Goal: Task Accomplishment & Management: Manage account settings

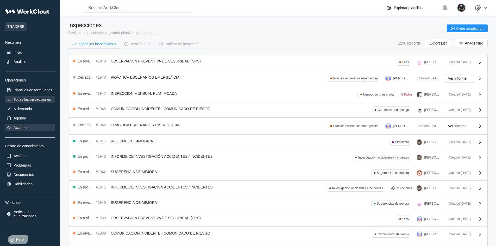
click at [31, 126] on div "Acciones" at bounding box center [29, 127] width 49 height 7
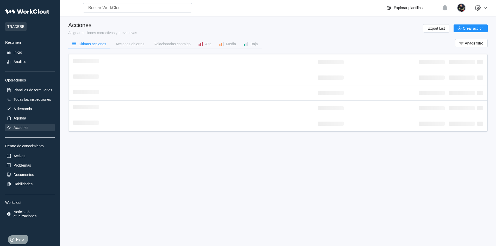
click at [162, 28] on div "Acciones Asignar acciones correctivas y preventivas Export List Crear acción" at bounding box center [277, 28] width 419 height 13
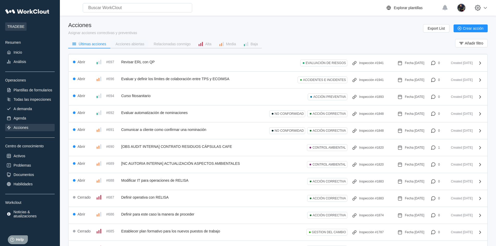
click at [130, 43] on div "Acciones abiertas" at bounding box center [130, 44] width 29 height 4
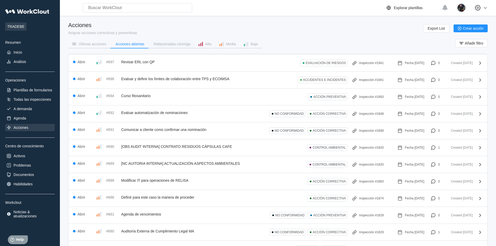
click at [161, 42] on div "Relacionadas conmigo" at bounding box center [172, 44] width 37 height 4
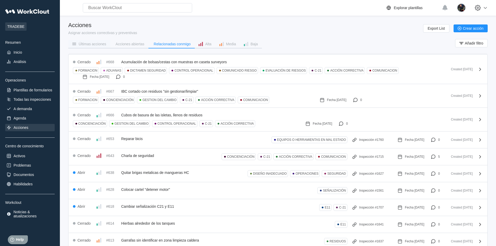
click at [103, 45] on div "Últimas acciones" at bounding box center [93, 44] width 28 height 4
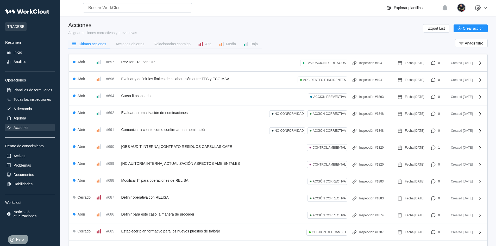
click at [102, 45] on div "Últimas acciones" at bounding box center [93, 44] width 28 height 4
click at [360, 26] on div "Acciones Asignar acciones correctivas y preventivas Export List Crear acción" at bounding box center [277, 28] width 419 height 13
click at [334, 32] on div "Acciones Asignar acciones correctivas y preventivas Export List Crear acción" at bounding box center [277, 28] width 419 height 13
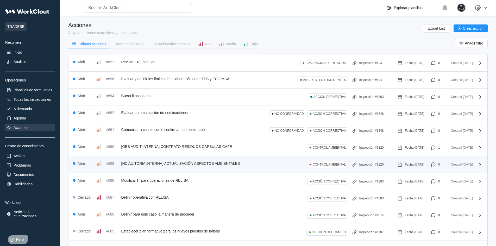
scroll to position [52, 0]
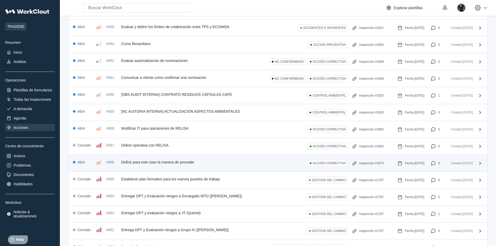
click at [230, 165] on div "Abrir #686 Definir para este caso la manera de proceder ACCIÓN CORRECTIVA Inspe…" at bounding box center [256, 163] width 367 height 8
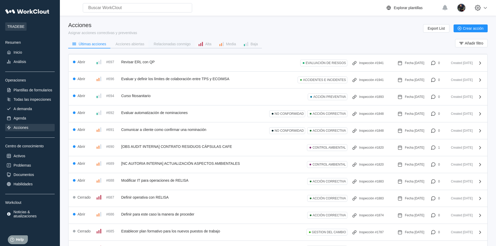
click at [165, 46] on div "Relacionadas conmigo" at bounding box center [172, 44] width 37 height 4
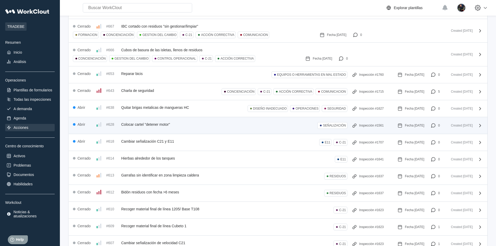
scroll to position [78, 0]
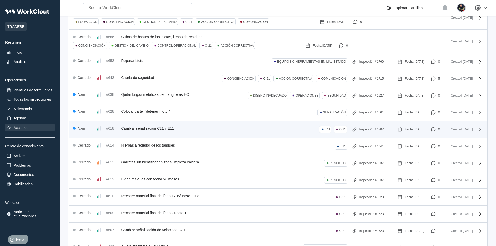
click at [191, 130] on div "Abrir #618 Cambiar señalización C21 y E11 E11 C-21 Inspección #1707 Fecha [DATE…" at bounding box center [256, 129] width 367 height 8
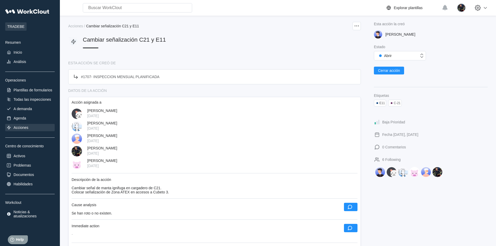
scroll to position [26, 0]
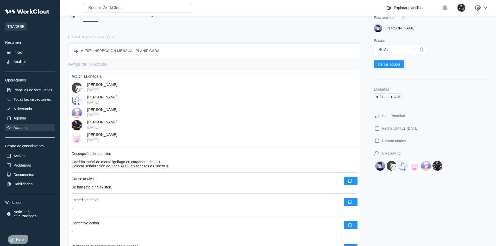
click at [32, 128] on div "Acciones" at bounding box center [29, 127] width 49 height 7
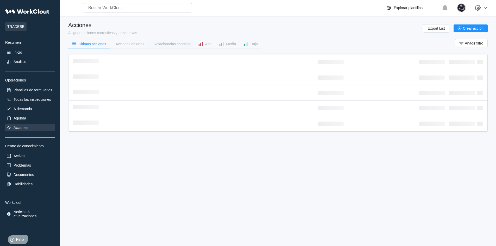
click at [162, 45] on div "Relacionadas conmigo" at bounding box center [172, 44] width 37 height 4
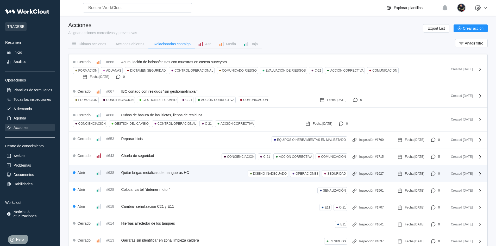
click at [159, 174] on span "Quitar brigas metalicas de mangueras HC" at bounding box center [155, 172] width 68 height 4
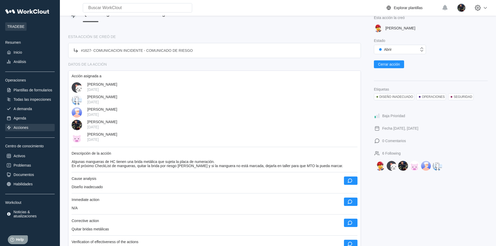
scroll to position [26, 0]
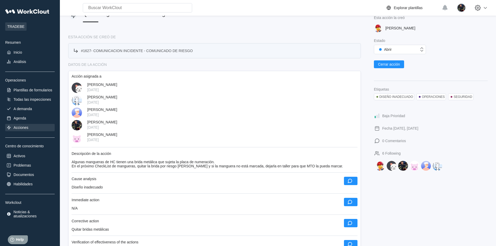
click at [113, 50] on span "COMUNICACION INCIDENTE - COMUNICADO DE RIESGO" at bounding box center [142, 51] width 99 height 4
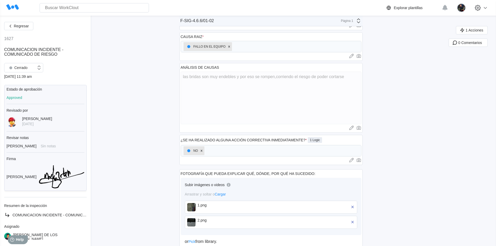
scroll to position [170, 0]
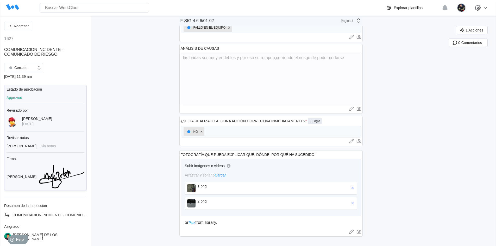
click at [189, 189] on img at bounding box center [191, 188] width 8 height 8
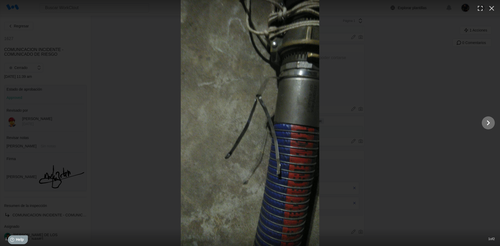
click at [488, 123] on icon "Show slide 2 of 2" at bounding box center [488, 123] width 10 height 12
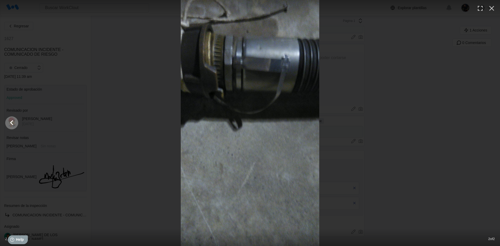
click at [14, 120] on icon "Show slide 1 of 2" at bounding box center [12, 123] width 10 height 12
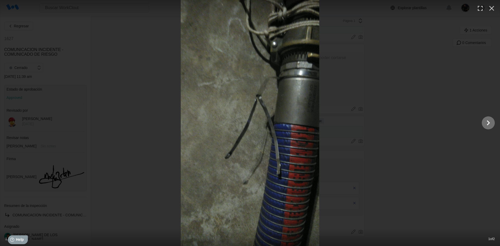
click at [487, 126] on icon "Show slide 2 of 2" at bounding box center [488, 123] width 10 height 12
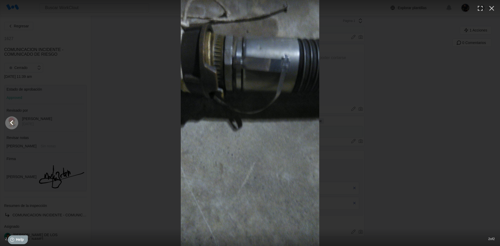
click at [11, 124] on icon "Show slide 1 of 2" at bounding box center [12, 123] width 10 height 12
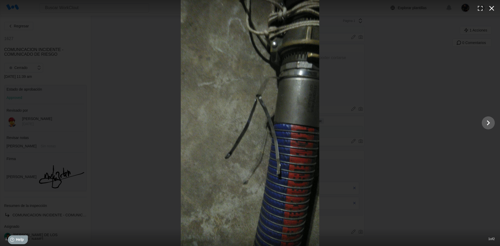
click at [492, 11] on icon "button" at bounding box center [491, 8] width 8 height 8
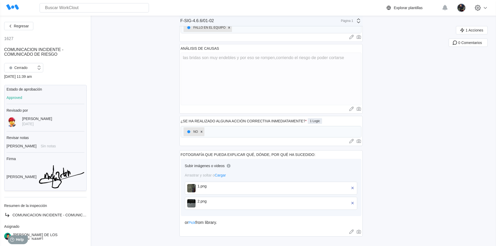
click at [33, 29] on div "Regresar" at bounding box center [45, 26] width 82 height 8
click at [31, 28] on button "Regresar" at bounding box center [18, 26] width 29 height 8
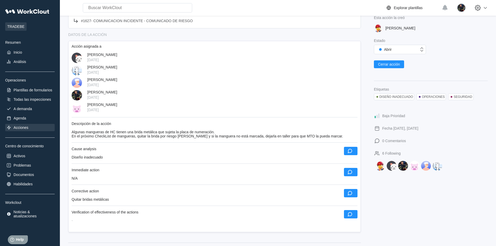
scroll to position [52, 0]
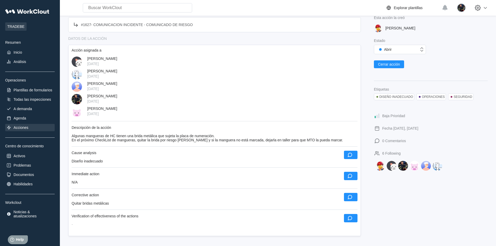
click at [62, 125] on div "Search for anything... Activos • Empleados • Habilidades • Documentos • Problem…" at bounding box center [278, 176] width 436 height 457
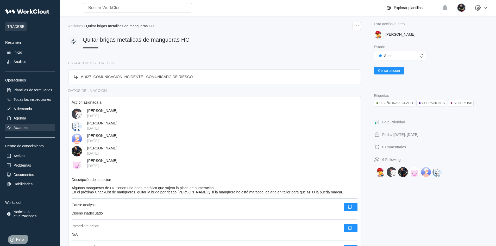
click at [23, 126] on div "Acciones" at bounding box center [21, 127] width 15 height 4
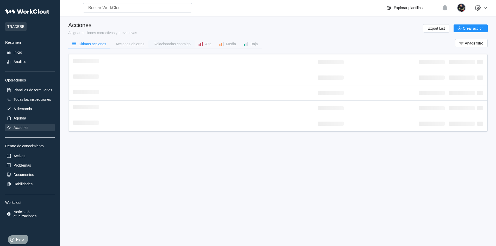
click at [167, 43] on div "Relacionadas conmigo" at bounding box center [172, 44] width 37 height 4
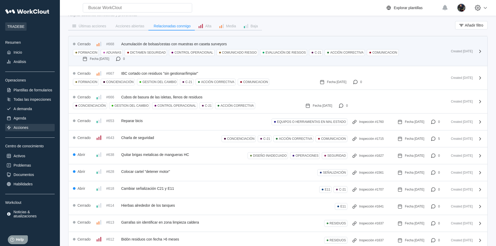
scroll to position [78, 0]
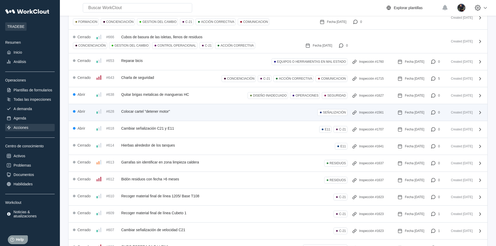
click at [135, 113] on div "#628 Colocar cartel "detener motor"" at bounding box center [133, 111] width 74 height 6
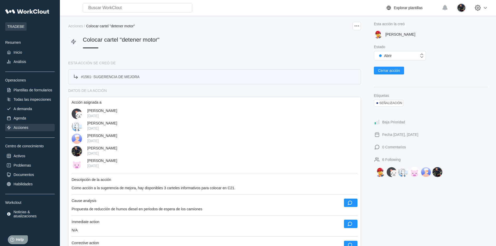
click at [106, 75] on span "SUGERENCIA DE MEJORA" at bounding box center [116, 77] width 46 height 4
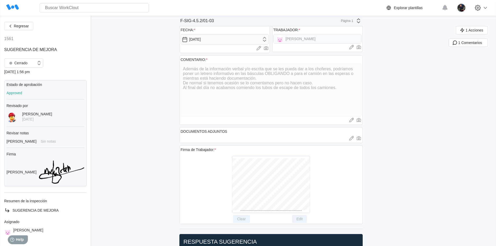
scroll to position [26, 0]
click at [23, 27] on span "Regresar" at bounding box center [21, 26] width 15 height 4
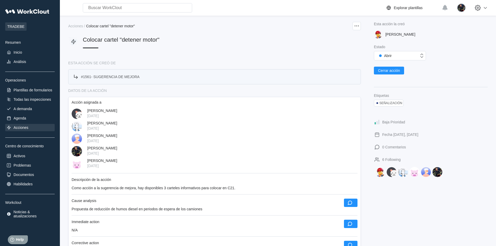
click at [129, 74] on div "# 1561 - SUGERENCIA DE MEJORA" at bounding box center [106, 77] width 67 height 6
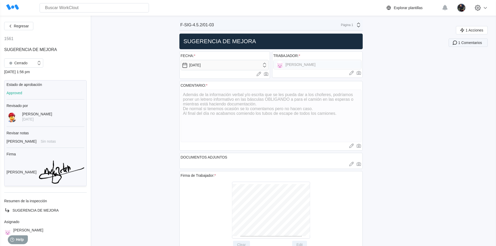
click at [468, 45] on button "1 Comentarios" at bounding box center [467, 43] width 39 height 8
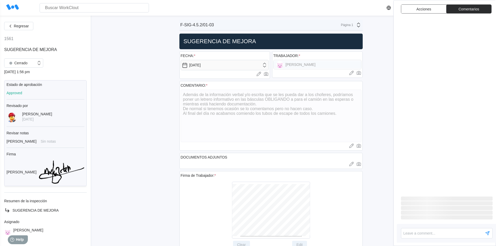
type textarea "x"
click at [374, 64] on div "Regresar 1561 SUGERENCIA DE MEJORA Cerrado [DATE] 1:56 pm Estado de aprobación …" at bounding box center [248, 242] width 496 height 452
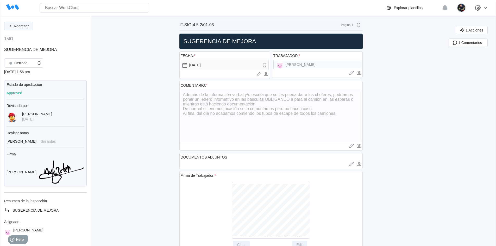
click at [27, 25] on span "Regresar" at bounding box center [21, 26] width 15 height 4
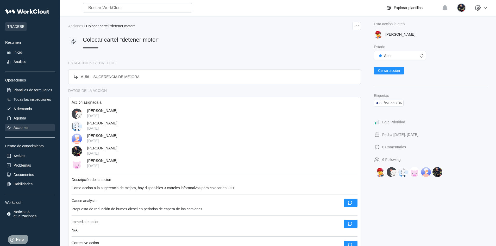
click at [39, 125] on div "Acciones" at bounding box center [29, 127] width 49 height 7
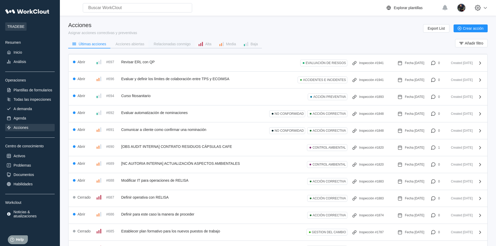
click at [161, 44] on div "Relacionadas conmigo" at bounding box center [172, 44] width 37 height 4
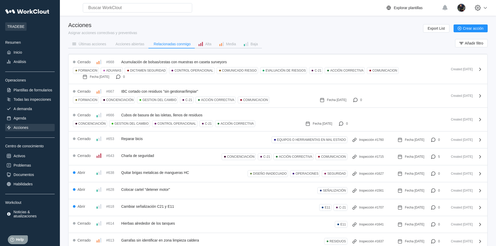
scroll to position [52, 0]
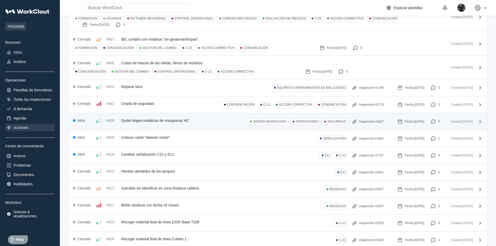
click at [158, 117] on div "Abrir #638 Quitar brigas metalicas de mangueras HC DISEÑO INADECUADO OPERACIONE…" at bounding box center [278, 121] width 418 height 17
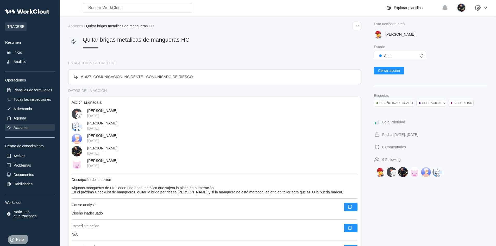
click at [60, 134] on div "Search for anything... Activos • Empleados • Habilidades • Documentos • Problem…" at bounding box center [278, 228] width 436 height 457
click at [64, 134] on div "Search for anything... Activos • Empleados • Habilidades • Documentos • Problem…" at bounding box center [278, 228] width 436 height 457
click at [62, 145] on div "Search for anything... Activos • Empleados • Habilidades • Documentos • Problem…" at bounding box center [278, 228] width 436 height 457
click at [61, 135] on div "Search for anything... Activos • Empleados • Habilidades • Documentos • Problem…" at bounding box center [278, 228] width 436 height 457
click at [378, 71] on span "Cerrar acción" at bounding box center [389, 71] width 22 height 4
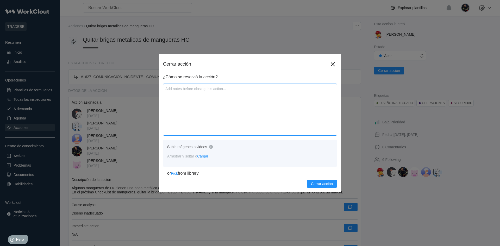
click at [252, 96] on textarea at bounding box center [250, 110] width 174 height 52
type textarea "S"
type textarea "x"
type textarea "Se"
type textarea "x"
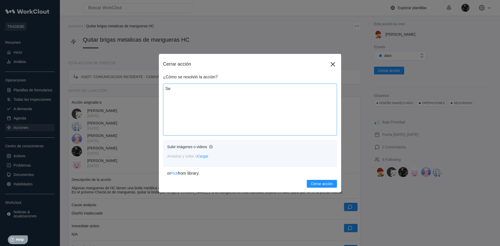
type textarea "Se"
type textarea "x"
type textarea "Se c"
type textarea "x"
type textarea "Se co"
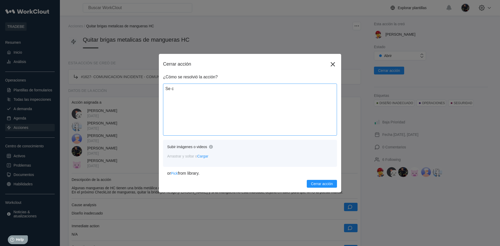
type textarea "x"
type textarea "Se cor"
type textarea "x"
type textarea "Se cort"
type textarea "x"
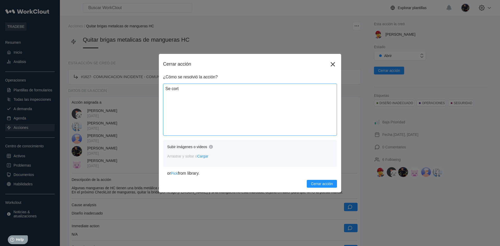
type textarea "Se corta"
type textarea "x"
type textarea "Se cortar"
type textarea "x"
type textarea "Se corta"
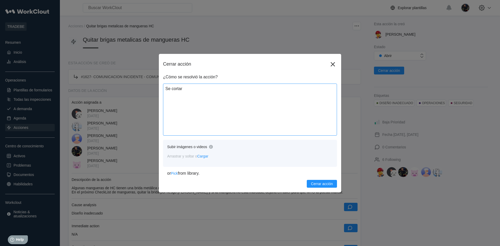
type textarea "x"
type textarea "Se [MEDICAL_DATA]"
type textarea "x"
type textarea "Se [MEDICAL_DATA]"
type textarea "x"
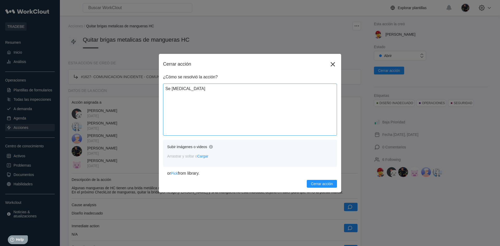
type textarea "Se [MEDICAL_DATA] l"
type textarea "x"
type textarea "Se [MEDICAL_DATA] la"
type textarea "x"
type textarea "Se [MEDICAL_DATA] las"
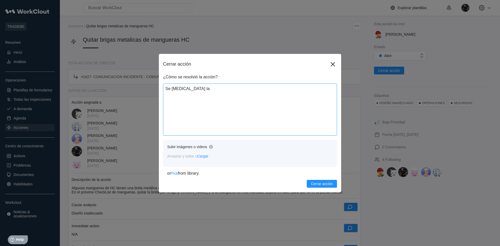
type textarea "x"
type textarea "Se [MEDICAL_DATA] las"
type textarea "x"
type textarea "Se [MEDICAL_DATA] las b"
type textarea "x"
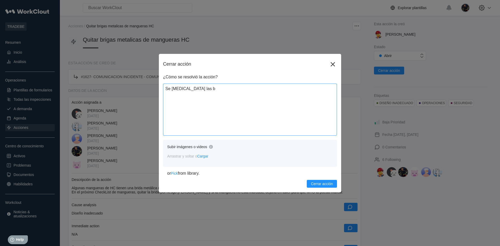
type textarea "Se [MEDICAL_DATA] las br"
type textarea "x"
type textarea "Se [MEDICAL_DATA] las bri"
type textarea "x"
type textarea "Se [MEDICAL_DATA] las brid"
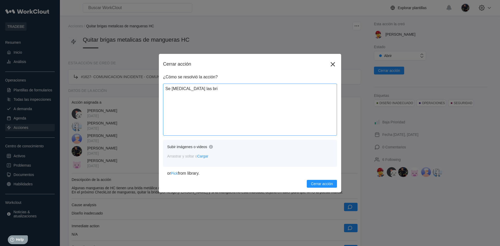
type textarea "x"
type textarea "Se [MEDICAL_DATA] las brida"
type textarea "x"
type textarea "Se [MEDICAL_DATA] las bridas"
type textarea "x"
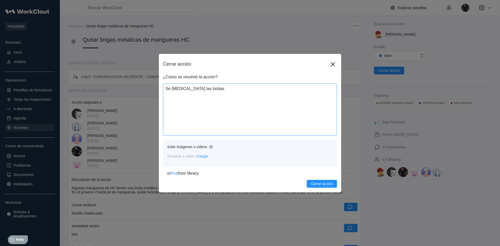
type textarea "Se [MEDICAL_DATA] las bridas"
type textarea "x"
type textarea "Se [MEDICAL_DATA] las bridas m"
type textarea "x"
type textarea "Se [MEDICAL_DATA] las bridas me"
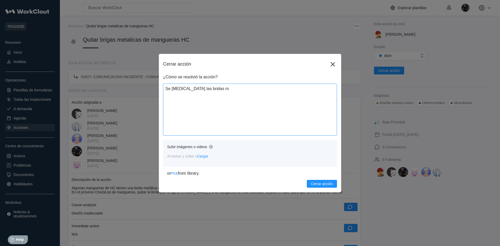
type textarea "x"
type textarea "Se [MEDICAL_DATA] las bridas met"
type textarea "x"
type textarea "Se [MEDICAL_DATA] las bridas metá"
type textarea "x"
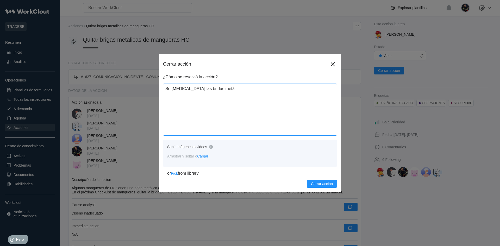
type textarea "Se [MEDICAL_DATA] las bridas metál"
type textarea "x"
type textarea "Se [MEDICAL_DATA] las bridas metálz"
type textarea "x"
type textarea "Se [MEDICAL_DATA] las bridas metál"
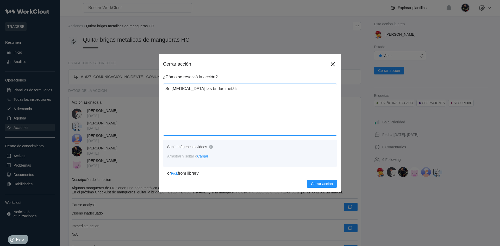
type textarea "x"
type textarea "Se [MEDICAL_DATA] las bridas metáli"
type textarea "x"
type textarea "Se [MEDICAL_DATA] las bridas metáliz"
type textarea "x"
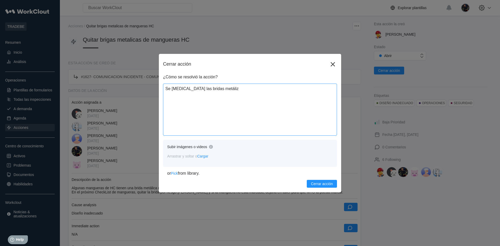
type textarea "Se [MEDICAL_DATA] las bridas metáliza"
type textarea "x"
type textarea "Se [MEDICAL_DATA] las bridas metáliz"
type textarea "x"
type textarea "Se [MEDICAL_DATA] las bridas metáli"
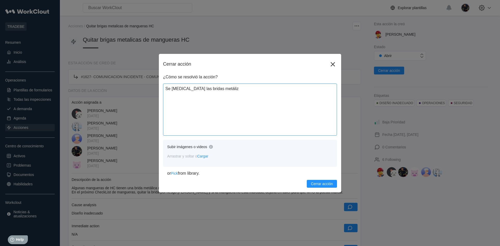
type textarea "x"
type textarea "Se [MEDICAL_DATA] las bridas metálic"
type textarea "x"
type textarea "Se [MEDICAL_DATA] las bridas metálica"
type textarea "x"
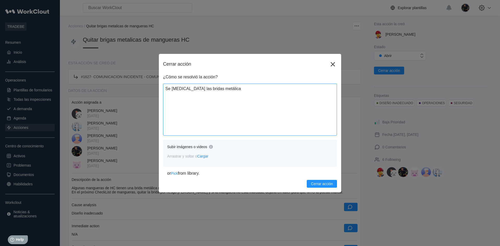
type textarea "Se [MEDICAL_DATA] las bridas metálicas"
type textarea "x"
type textarea "Se [MEDICAL_DATA] las bridas metálicas"
type textarea "x"
type textarea "Se [MEDICAL_DATA] las bridas metálicas n"
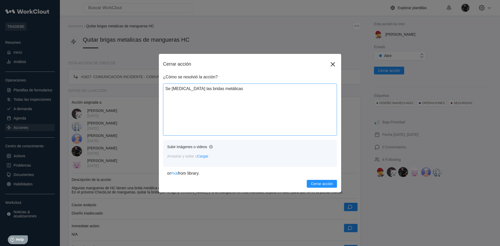
type textarea "x"
type textarea "Se [MEDICAL_DATA] las bridas metálicas ne"
type textarea "x"
type textarea "Se [MEDICAL_DATA] las bridas metálicas nec"
type textarea "x"
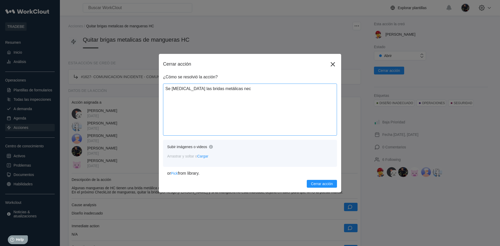
type textarea "Se [MEDICAL_DATA] las bridas metálicas nece"
type textarea "x"
type textarea "Se [MEDICAL_DATA] las bridas metálicas neces"
type textarea "x"
type textarea "Se [MEDICAL_DATA] las bridas metálicas necesa"
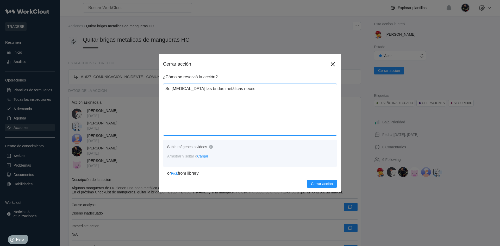
type textarea "x"
type textarea "Se [MEDICAL_DATA] las bridas metálicas necesar"
type textarea "x"
type textarea "Se [MEDICAL_DATA] las bridas metálicas necesari"
type textarea "x"
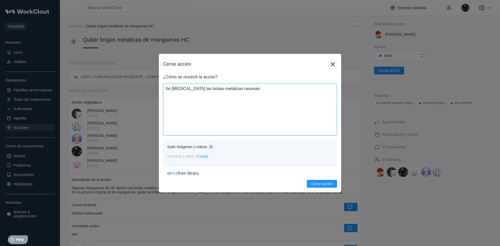
type textarea "Se [MEDICAL_DATA] las bridas metálicas necesaria"
type textarea "x"
type textarea "Se [MEDICAL_DATA] las bridas metálicas necesarias"
type textarea "x"
type textarea "Se [MEDICAL_DATA] las bridas metálicas necesarias"
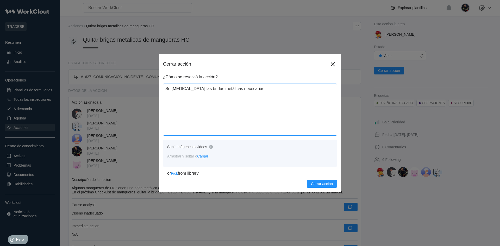
type textarea "x"
type textarea "Se [MEDICAL_DATA] las bridas metálicas necesarias y"
type textarea "x"
type textarea "Se [MEDICAL_DATA] las bridas metálicas necesarias y"
type textarea "x"
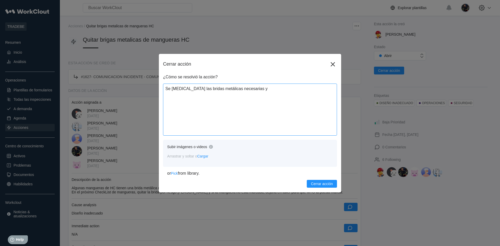
type textarea "Se [MEDICAL_DATA] las bridas metálicas necesarias y d"
type textarea "x"
type textarea "Se [MEDICAL_DATA] las bridas metálicas necesarias y"
type textarea "x"
type textarea "Se [MEDICAL_DATA] las bridas metálicas necesarias y s"
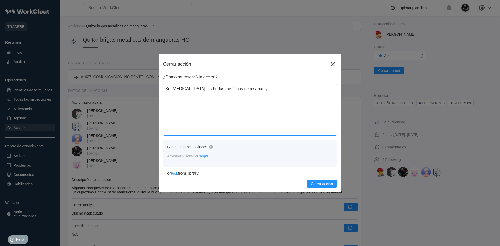
type textarea "x"
type textarea "Se [MEDICAL_DATA] las bridas metálicas necesarias y se"
type textarea "x"
type textarea "Se [MEDICAL_DATA] las bridas metálicas necesarias y se"
type textarea "x"
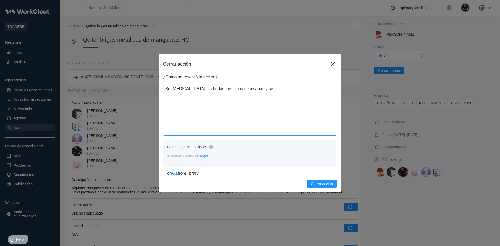
type textarea "Se [MEDICAL_DATA] las bridas metálicas necesarias y se d"
type textarea "x"
type textarea "Se [MEDICAL_DATA] las bridas metálicas necesarias y se de"
type textarea "x"
type textarea "Se [MEDICAL_DATA] las bridas metálicas necesarias y se dej"
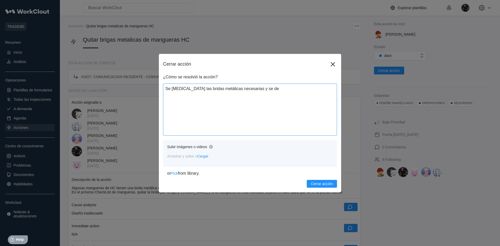
type textarea "x"
type textarea "Se [MEDICAL_DATA] las bridas metálicas necesarias y se deja"
type textarea "x"
type textarea "Se [MEDICAL_DATA] las bridas metálicas necesarias y se dejan"
type textarea "x"
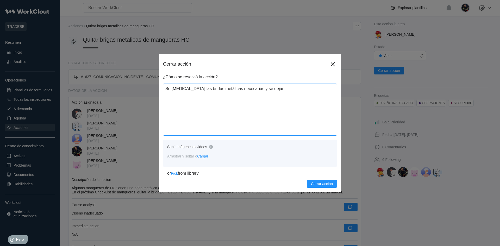
type textarea "Se [MEDICAL_DATA] las bridas metálicas necesarias y se dejan"
type textarea "x"
type textarea "Se [MEDICAL_DATA] las bridas metálicas necesarias y se dejan e"
type textarea "x"
type textarea "Se [MEDICAL_DATA] las bridas metálicas necesarias y se dejan en"
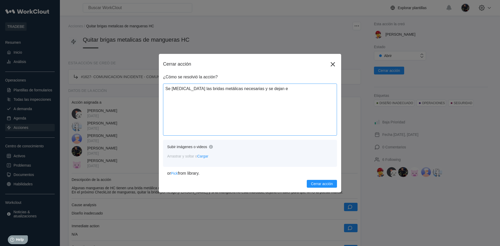
type textarea "x"
type textarea "Se [MEDICAL_DATA] las bridas metálicas necesarias y se dejan en"
type textarea "x"
type textarea "Se [MEDICAL_DATA] las bridas metálicas necesarias y se dejan en t"
type textarea "x"
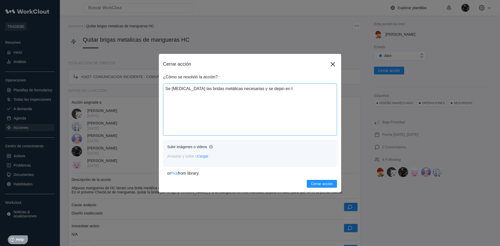
type textarea "Se [MEDICAL_DATA] las bridas metálicas necesarias y se dejan en ta"
type textarea "x"
type textarea "Se [MEDICAL_DATA] las bridas metálicas necesarias y se dejan en tal"
type textarea "x"
type textarea "Se [MEDICAL_DATA] las bridas metálicas necesarias y se dejan en tall"
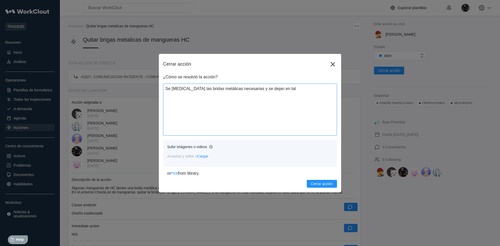
type textarea "x"
type textarea "Se [MEDICAL_DATA] las bridas metálicas necesarias y se dejan en talle"
type textarea "x"
type textarea "Se [MEDICAL_DATA] las bridas metálicas necesarias y se dejan en taller"
type textarea "x"
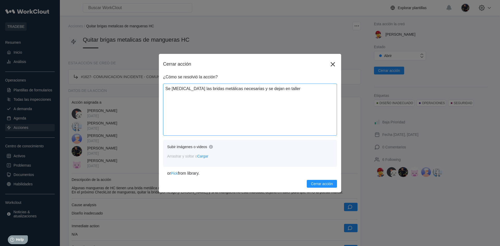
type textarea "Se [MEDICAL_DATA] las bridas metálicas necesarias y se dejan en taller"
type textarea "x"
type textarea "Se [MEDICAL_DATA] las bridas metálicas necesarias y se dejan en taller l"
type textarea "x"
type textarea "Se [MEDICAL_DATA] las bridas metálicas necesarias y se dejan en taller la"
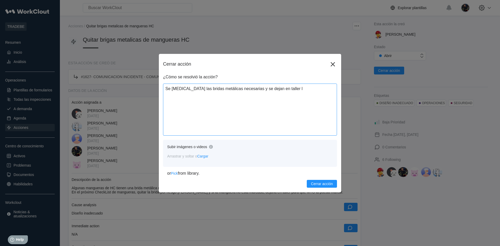
type textarea "x"
type textarea "Se [MEDICAL_DATA] las bridas metálicas necesarias y se dejan en taller las"
type textarea "x"
type textarea "Se [MEDICAL_DATA] las bridas metálicas necesarias y se dejan en taller las"
type textarea "x"
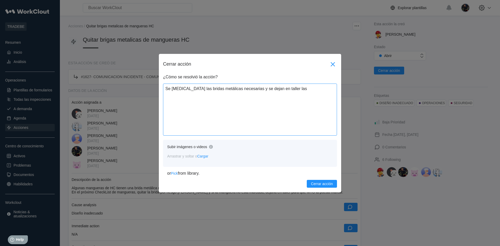
type textarea "Se [MEDICAL_DATA] las bridas metálicas necesarias y se dejan en taller las"
click at [333, 65] on icon at bounding box center [332, 64] width 8 height 8
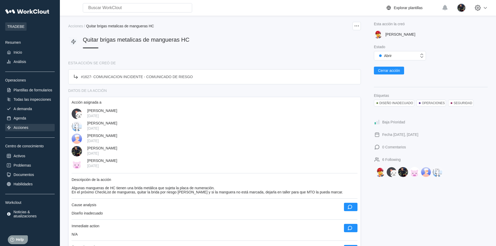
click at [38, 125] on div "Acciones" at bounding box center [29, 127] width 49 height 7
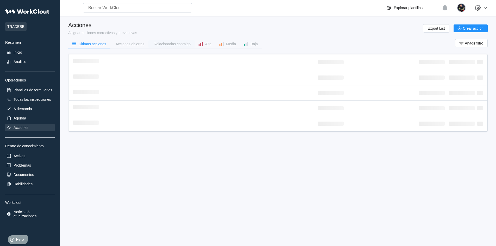
click at [175, 44] on div "Relacionadas conmigo" at bounding box center [172, 44] width 37 height 4
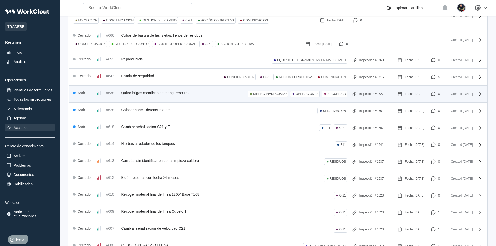
scroll to position [78, 0]
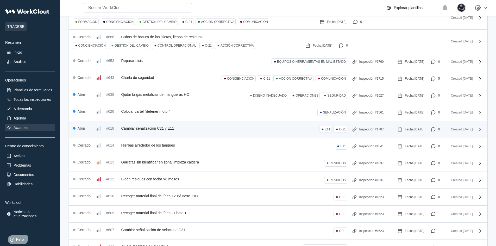
click at [178, 124] on div "Abrir #618 Cambiar señalización C21 y E11 E11 C-21 Inspección #1707 Fecha [DATE…" at bounding box center [278, 129] width 418 height 17
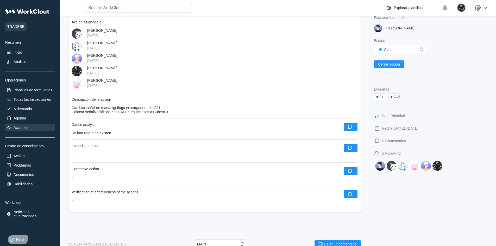
scroll to position [78, 0]
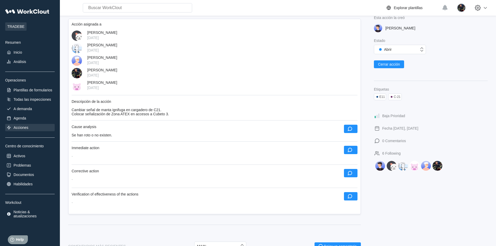
click at [33, 128] on div "Acciones" at bounding box center [29, 127] width 49 height 7
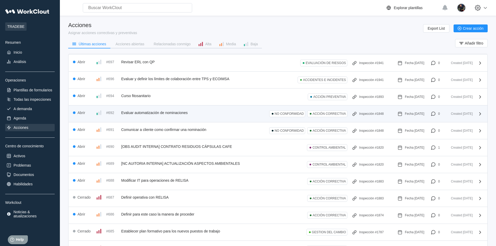
click at [174, 110] on div "#692 Evaluar automatización de nominaciones" at bounding box center [142, 113] width 92 height 6
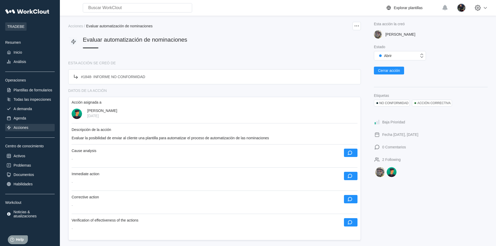
click at [42, 129] on div "Acciones" at bounding box center [29, 127] width 49 height 7
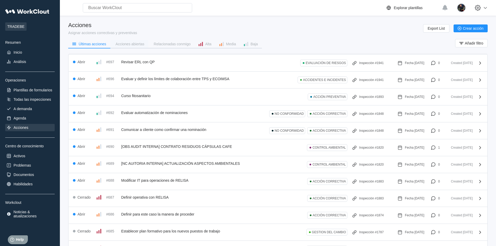
click at [130, 43] on div "Acciones abiertas" at bounding box center [130, 44] width 29 height 4
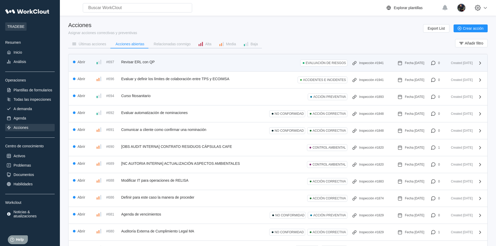
click at [140, 65] on div "#697 Revisar ERL con QP" at bounding box center [125, 62] width 59 height 6
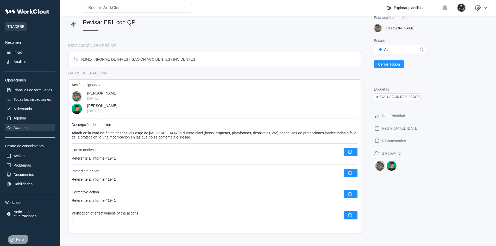
scroll to position [26, 0]
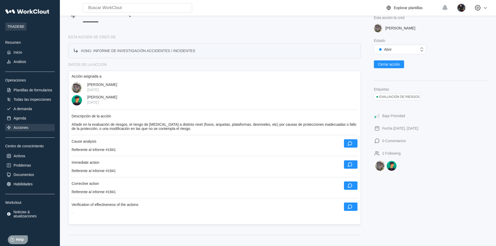
click at [124, 46] on div "# 1941 - INFORME DE INVESTIGACIÓN ACCIDENTES / INCIDENTES" at bounding box center [214, 50] width 292 height 15
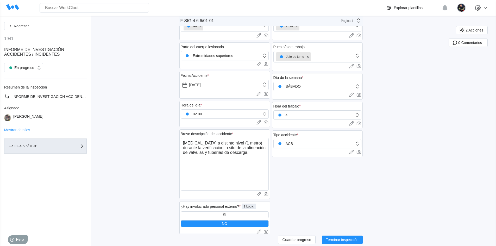
scroll to position [312, 0]
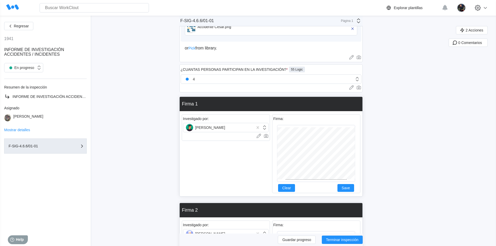
scroll to position [781, 0]
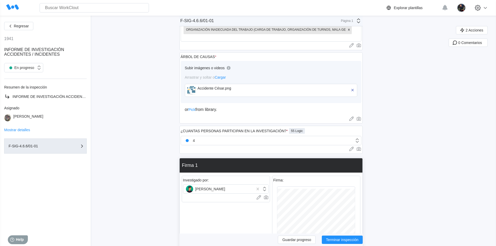
click at [194, 90] on img at bounding box center [191, 90] width 8 height 8
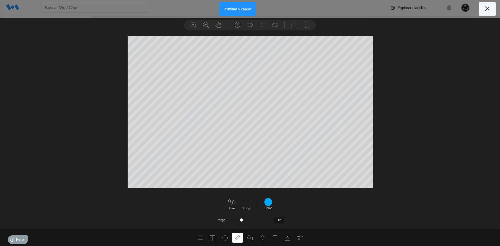
click at [490, 11] on icon at bounding box center [487, 8] width 8 height 8
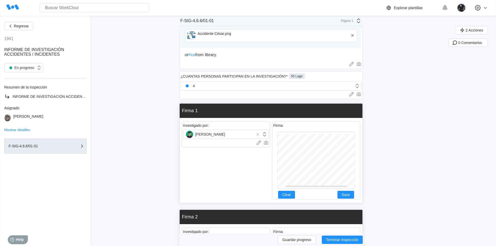
scroll to position [731, 0]
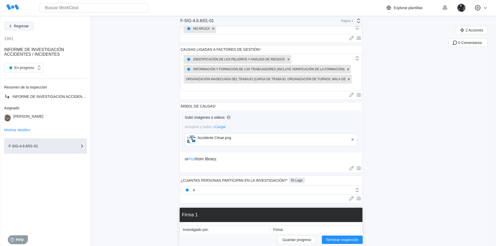
click at [25, 29] on button "Regresar" at bounding box center [18, 26] width 29 height 8
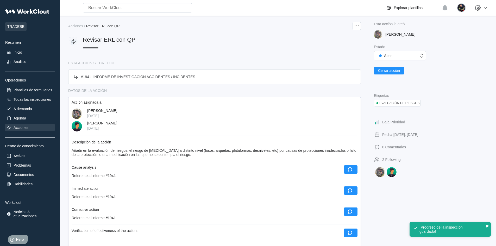
click at [487, 225] on button "✖" at bounding box center [486, 226] width 3 height 4
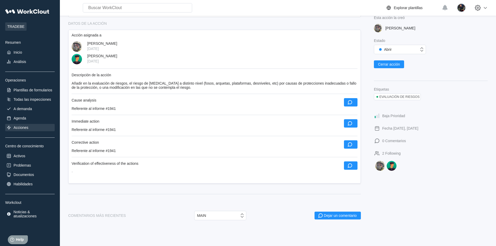
scroll to position [52, 0]
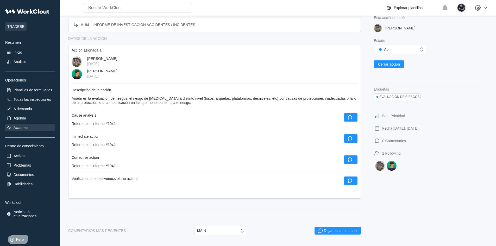
click at [31, 126] on div "Acciones" at bounding box center [29, 127] width 49 height 7
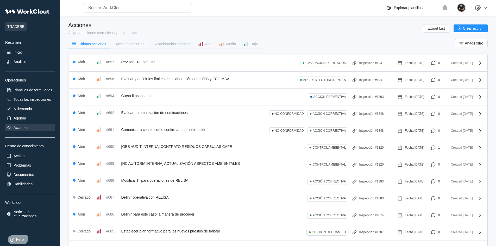
click at [158, 44] on div "Relacionadas conmigo" at bounding box center [172, 44] width 37 height 4
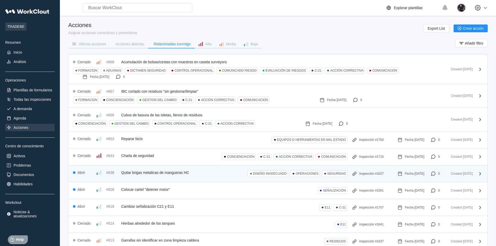
click at [152, 175] on div "#638 Quitar brigas metalicas de mangueras HC" at bounding box center [142, 172] width 93 height 6
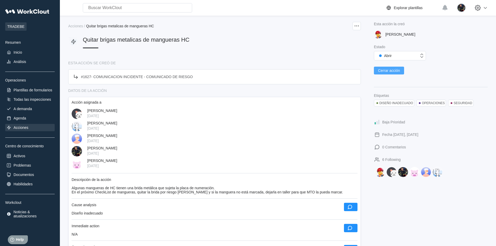
click at [384, 71] on span "Cerrar acción" at bounding box center [389, 71] width 22 height 4
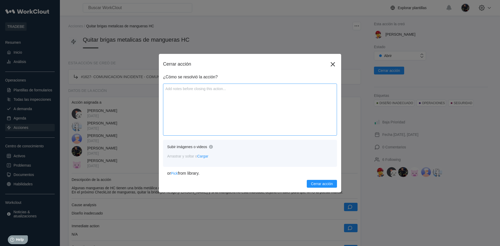
drag, startPoint x: 269, startPoint y: 104, endPoint x: 266, endPoint y: 104, distance: 3.4
click at [266, 104] on textarea at bounding box center [250, 110] width 174 height 52
type textarea "S"
type textarea "x"
type textarea "Se"
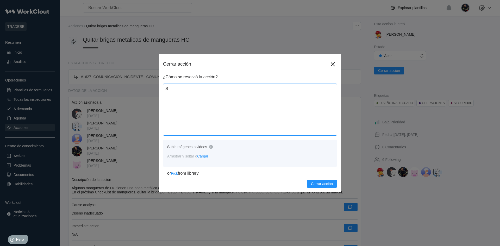
type textarea "x"
type textarea "Se"
type textarea "x"
type textarea "Se c"
type textarea "x"
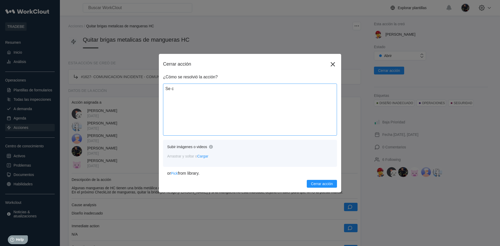
type textarea "Se cr"
type textarea "x"
type textarea "Se cro"
type textarea "x"
type textarea "Se cr"
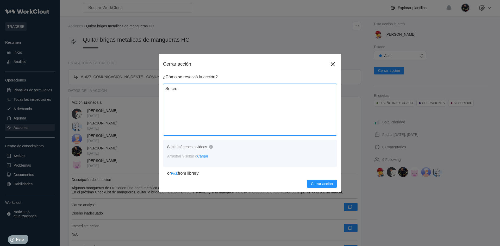
type textarea "x"
type textarea "Se c"
type textarea "x"
type textarea "Se co"
type textarea "x"
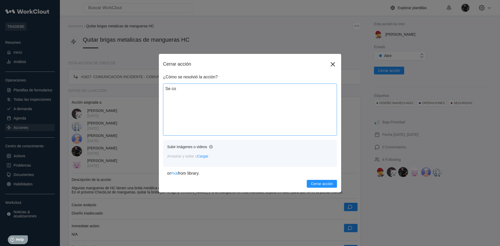
type textarea "Se cor"
type textarea "x"
type textarea "Se cort"
type textarea "x"
type textarea "Se corta"
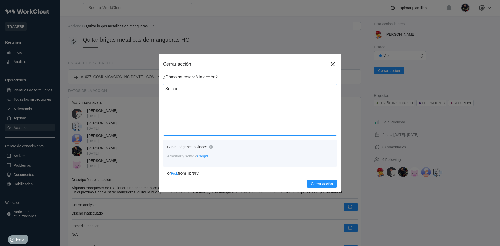
type textarea "x"
type textarea "Se [MEDICAL_DATA]"
type textarea "x"
type textarea "Se [MEDICAL_DATA]"
type textarea "x"
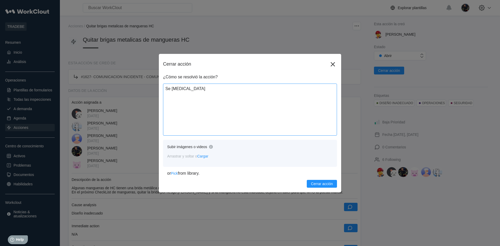
type textarea "Se [MEDICAL_DATA] a"
type textarea "x"
type textarea "Se [MEDICAL_DATA]"
type textarea "x"
type textarea "Se [MEDICAL_DATA] v"
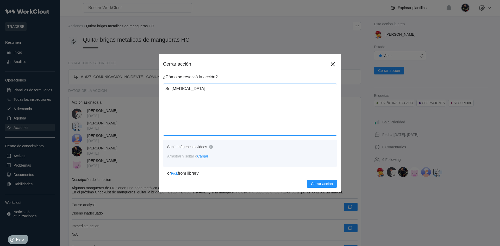
type textarea "x"
type textarea "Se [MEDICAL_DATA] va"
type textarea "x"
type textarea "Se [MEDICAL_DATA] var"
type textarea "x"
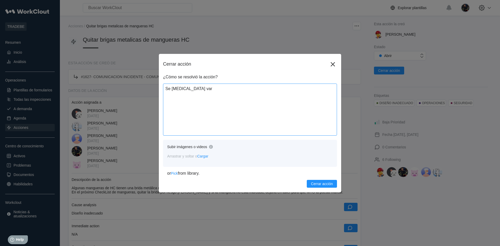
type textarea "Se [MEDICAL_DATA] vari"
type textarea "x"
type textarea "Se [MEDICAL_DATA] varia"
type textarea "x"
type textarea "Se [MEDICAL_DATA] varias"
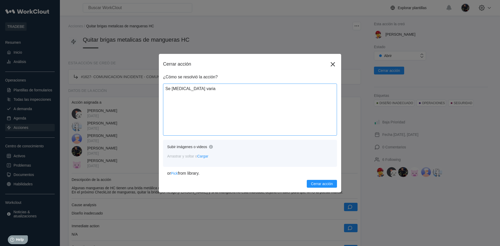
type textarea "x"
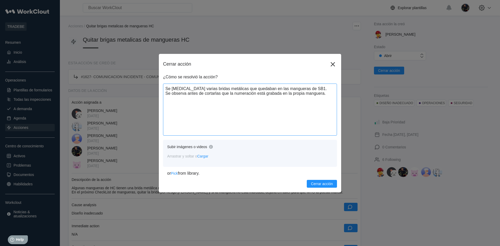
click at [220, 95] on textarea "Se [MEDICAL_DATA] varias bridas metálicas que quedaban en las mangueras de SB1.…" at bounding box center [250, 110] width 174 height 52
click at [257, 94] on textarea "Se [MEDICAL_DATA] varias bridas metálicas que quedaban en las mangueras de SB1.…" at bounding box center [250, 110] width 174 height 52
click at [209, 99] on textarea "Se [MEDICAL_DATA] varias bridas metálicas que quedaban en las mangueras de SB1.…" at bounding box center [250, 110] width 174 height 52
click at [317, 182] on span "Cerrar acción" at bounding box center [322, 184] width 22 height 4
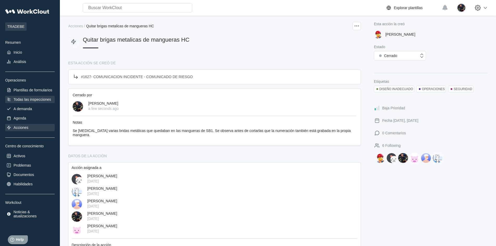
click at [43, 101] on div "Todas las inspecciones" at bounding box center [32, 99] width 37 height 4
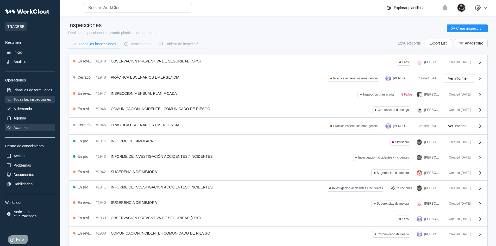
click at [29, 124] on div "Acciones" at bounding box center [29, 127] width 49 height 7
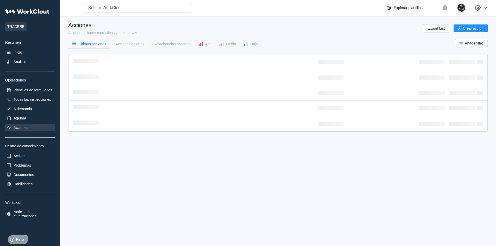
click at [156, 45] on div "Relacionadas conmigo" at bounding box center [172, 44] width 37 height 4
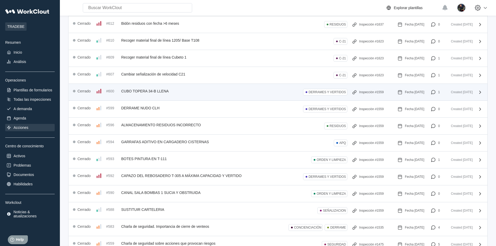
scroll to position [234, 0]
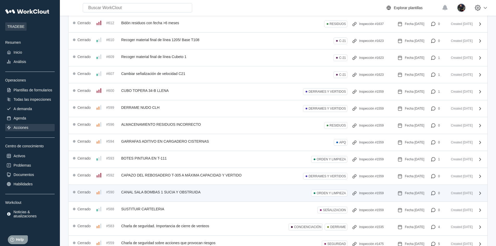
click at [187, 188] on div "Cerrado #590 CANAL SALA BOMBAS 1 SUCIA Y OBSTRUIDA ORDEN Y LIMPIEZA Inspección …" at bounding box center [278, 193] width 418 height 17
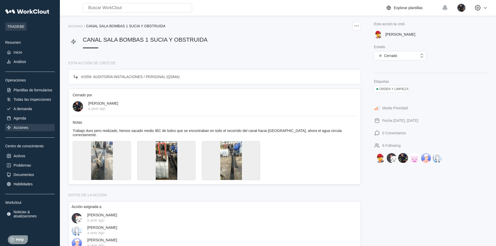
click at [121, 147] on div at bounding box center [102, 160] width 58 height 39
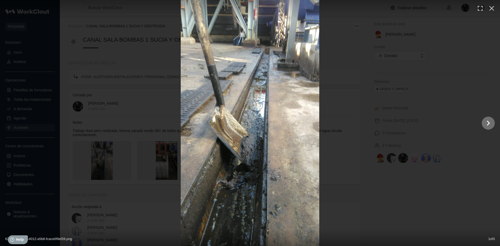
click at [488, 125] on icon "Show slide 2 of 3" at bounding box center [488, 122] width 3 height 5
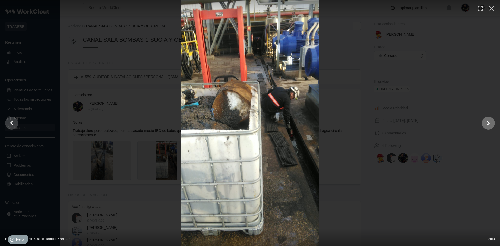
click at [488, 125] on icon "Show slide 3 of 3" at bounding box center [488, 122] width 3 height 5
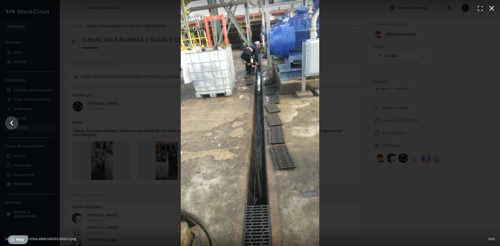
click at [491, 9] on icon "button" at bounding box center [491, 8] width 8 height 8
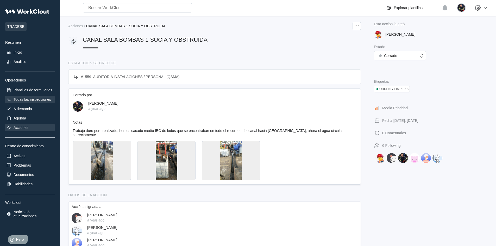
click at [27, 100] on div "Todas las inspecciones" at bounding box center [32, 99] width 37 height 4
